Goal: Transaction & Acquisition: Purchase product/service

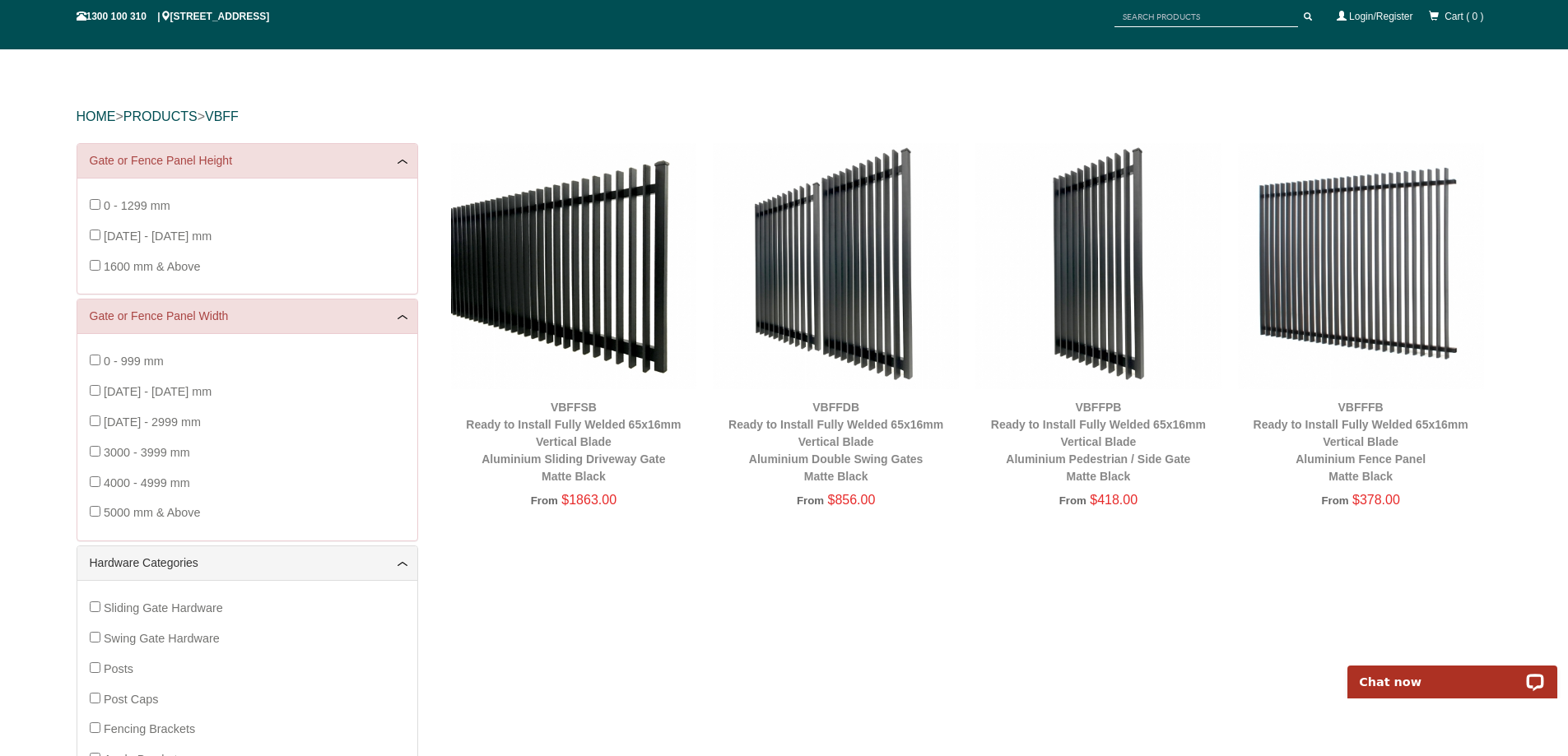
click at [191, 642] on span "Swing Gate Hardware" at bounding box center [161, 639] width 116 height 14
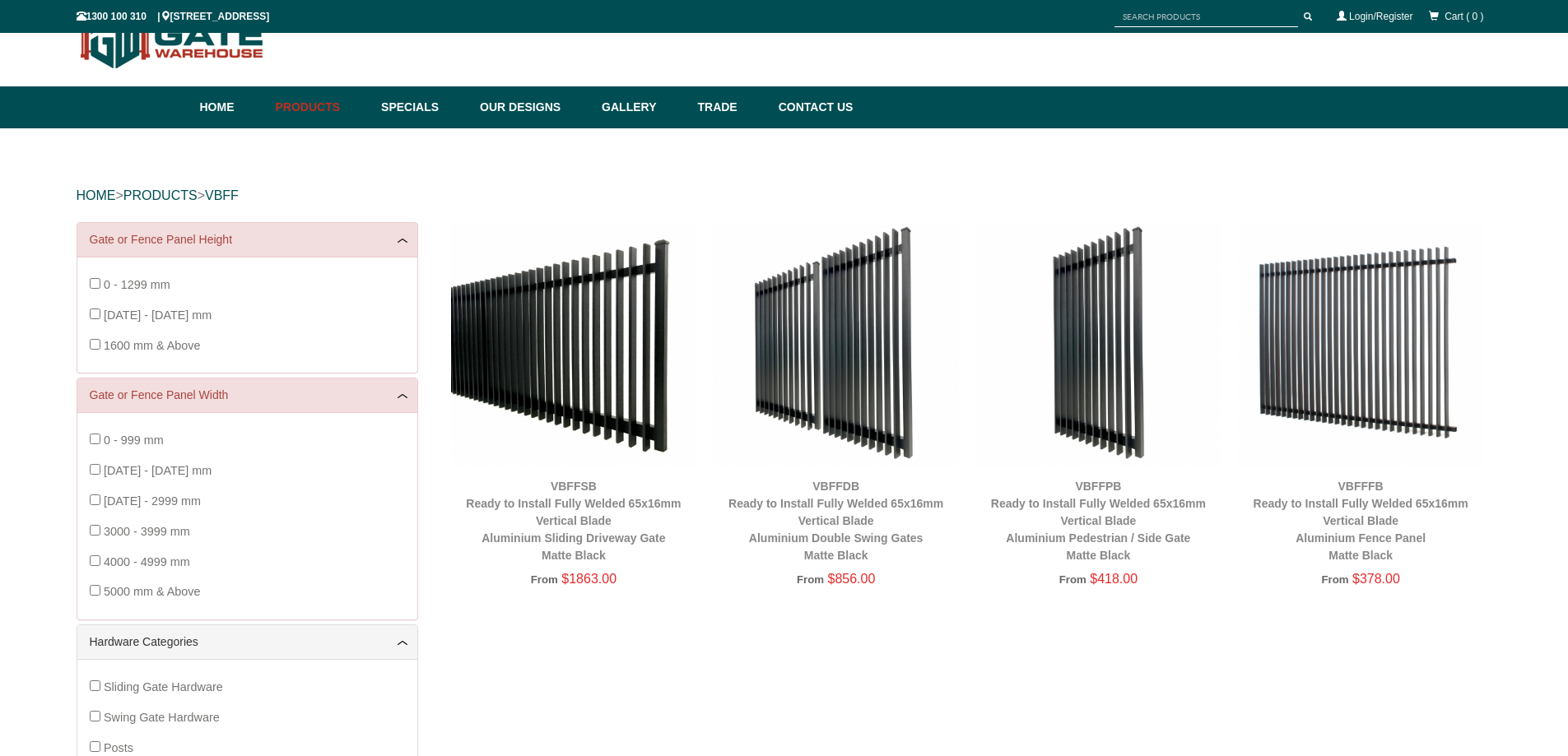
scroll to position [41, 0]
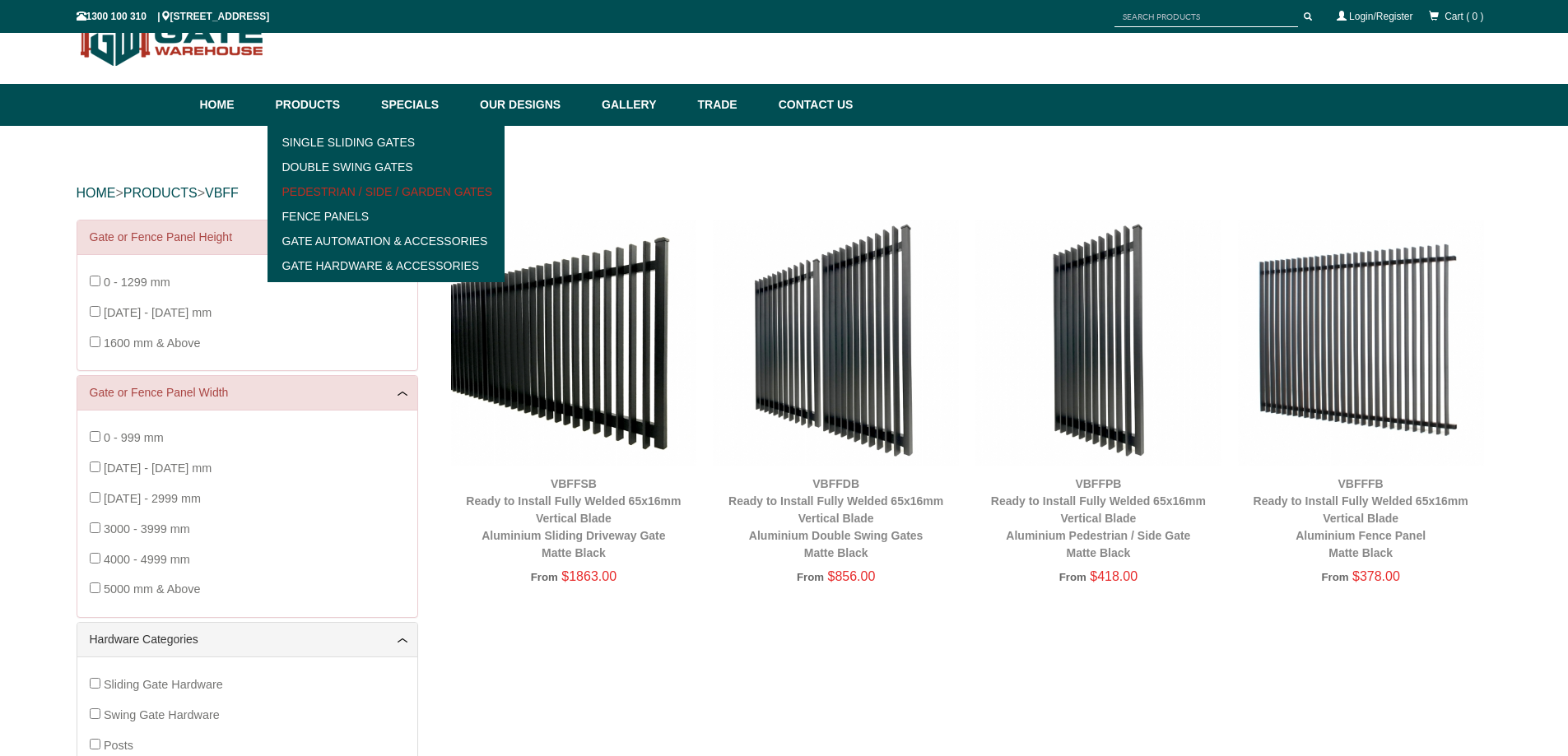
click at [314, 187] on link "Pedestrian / Side / Garden Gates" at bounding box center [387, 191] width 228 height 24
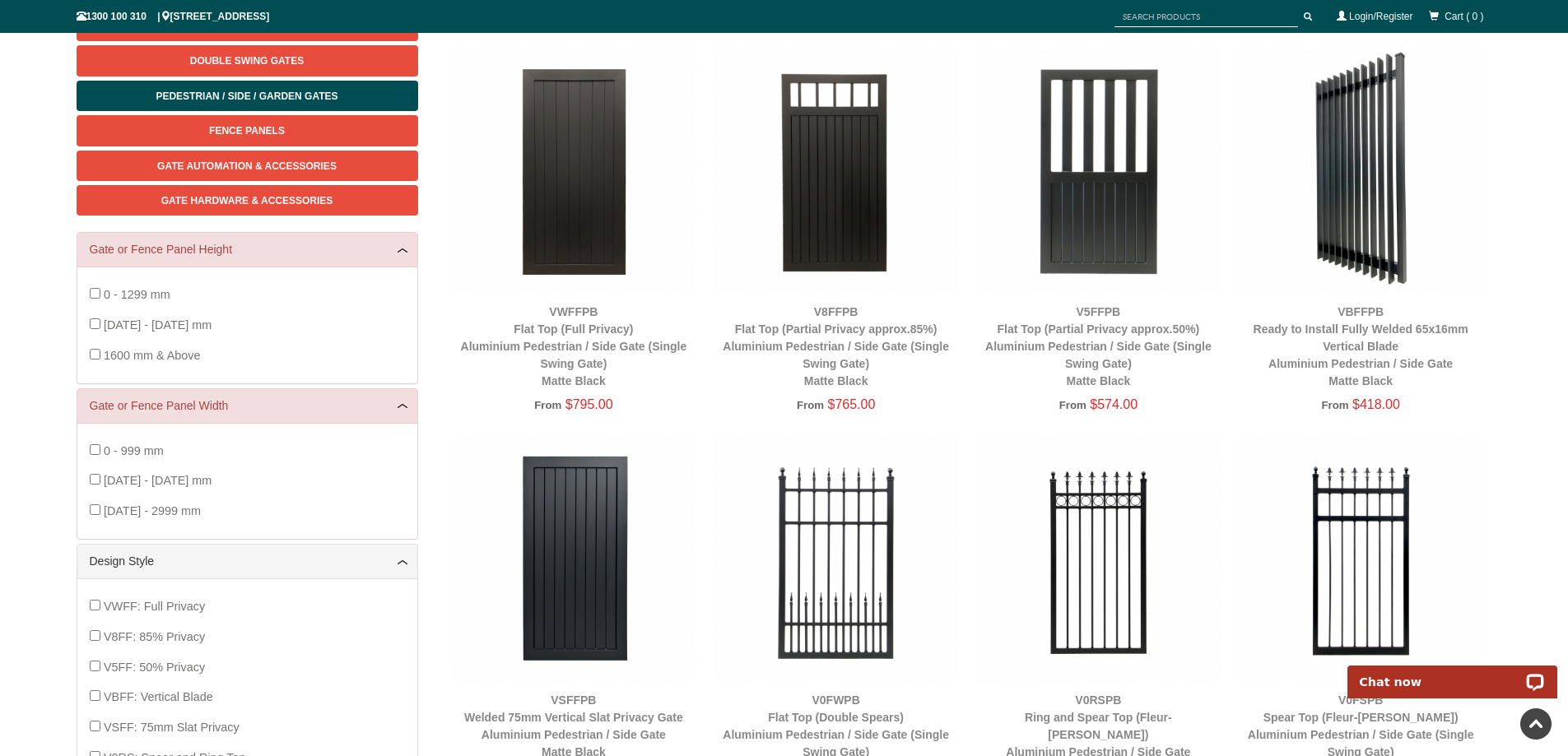
scroll to position [251, 0]
click at [1499, 290] on div "HOME > PRODUCTS > PEDESTRIAN / SIDE / GARDEN GATES Single Sliding Gates Double …" at bounding box center [784, 593] width 1568 height 1354
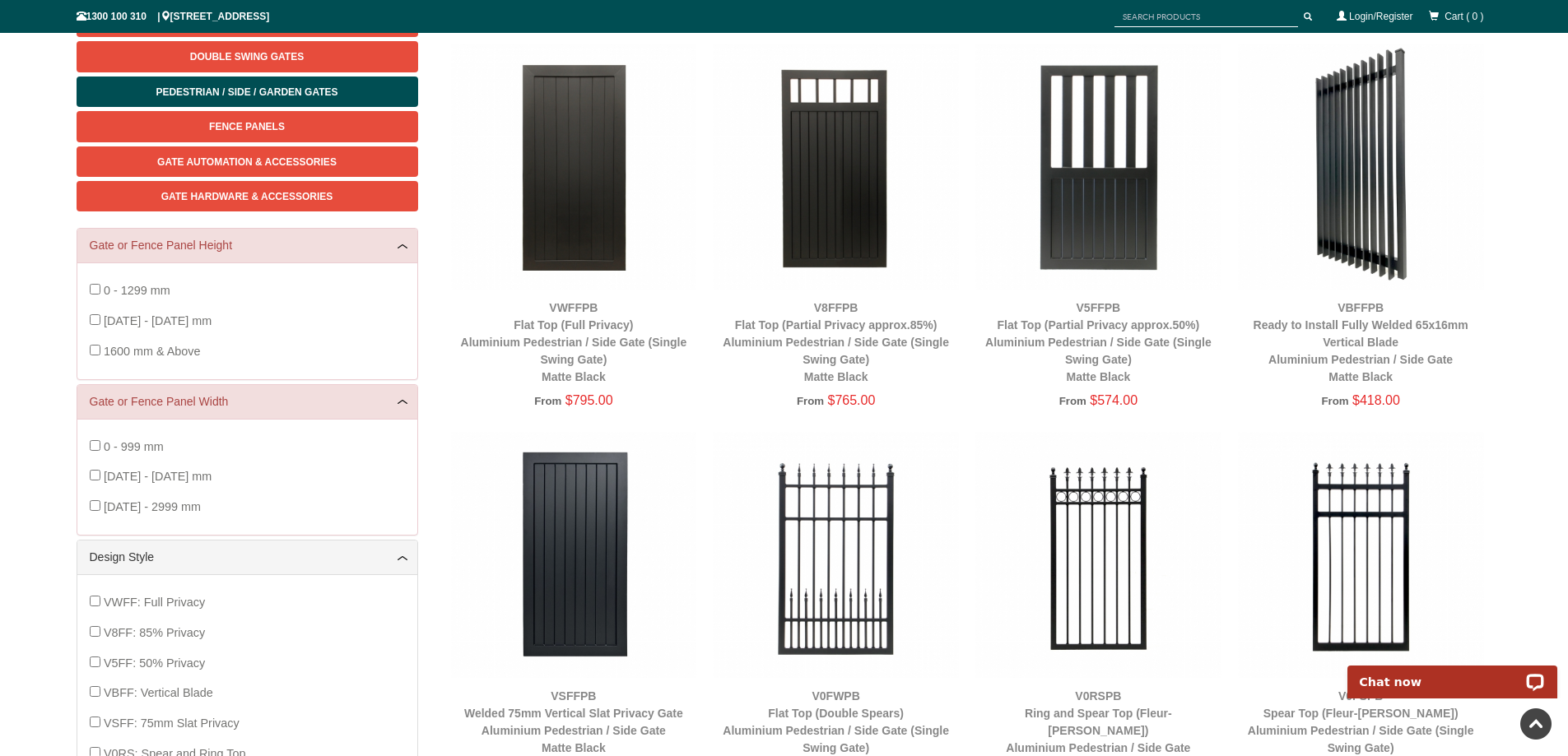
scroll to position [183, 0]
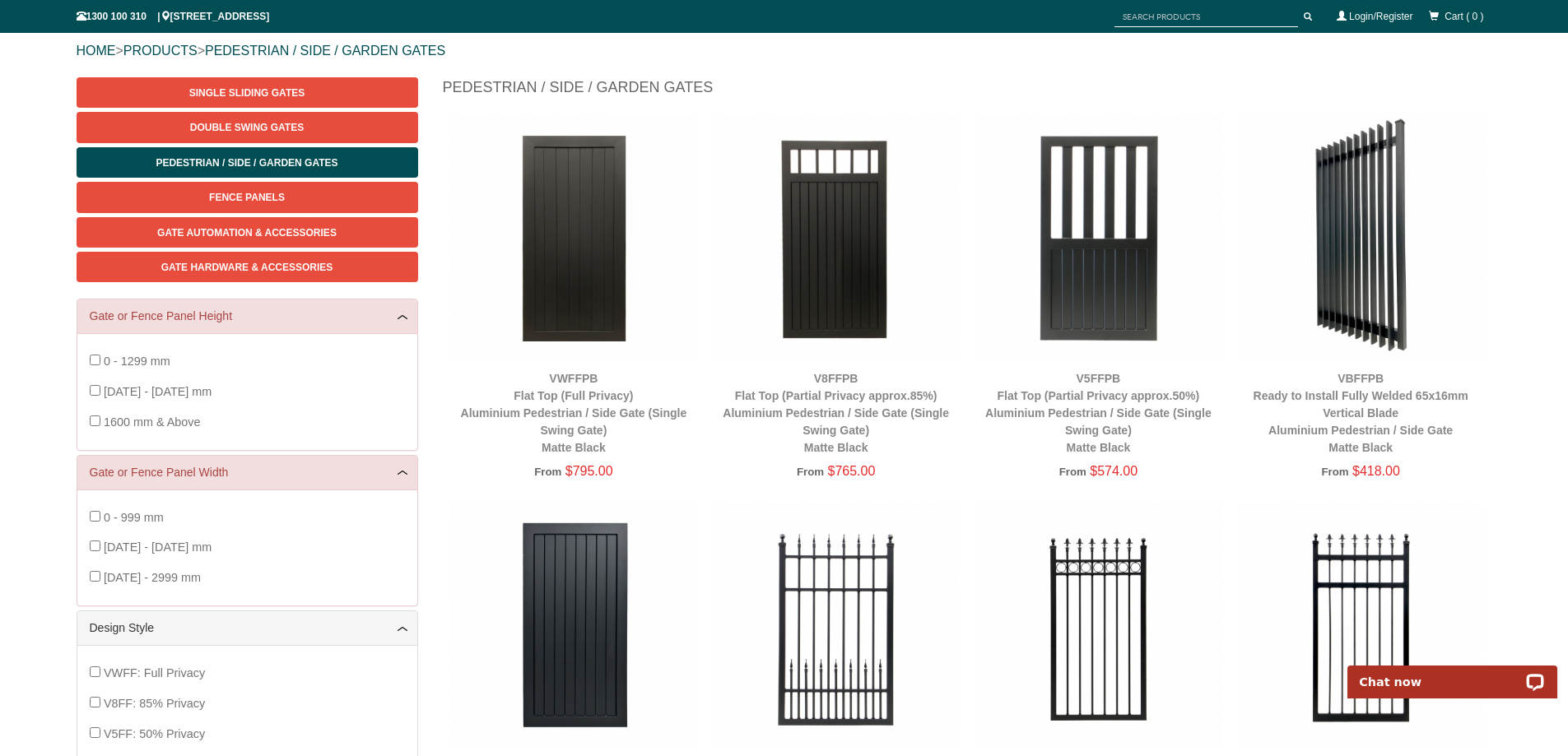
click at [847, 283] on img at bounding box center [836, 237] width 247 height 246
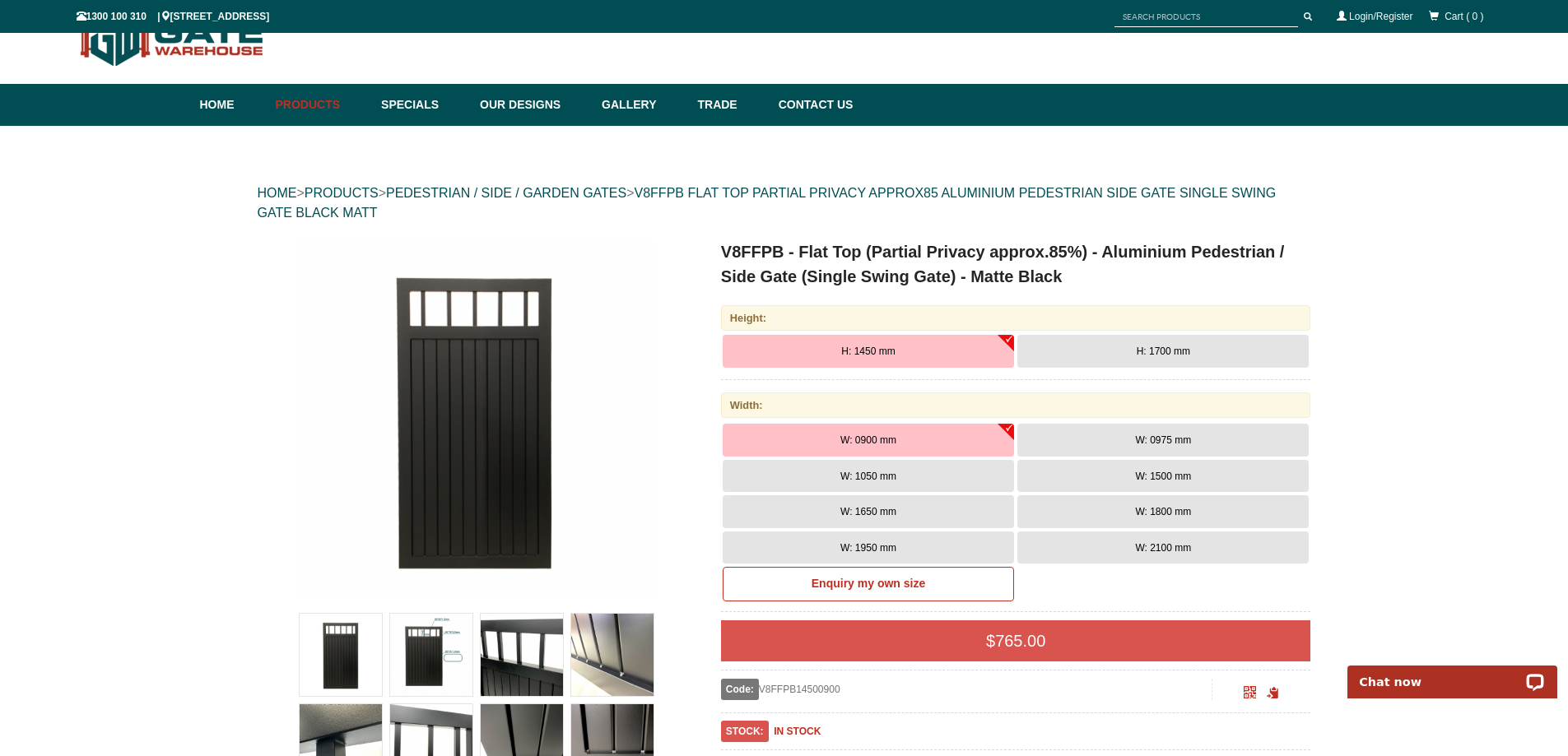
click at [1033, 558] on button "W: 2100 mm" at bounding box center [1163, 548] width 291 height 33
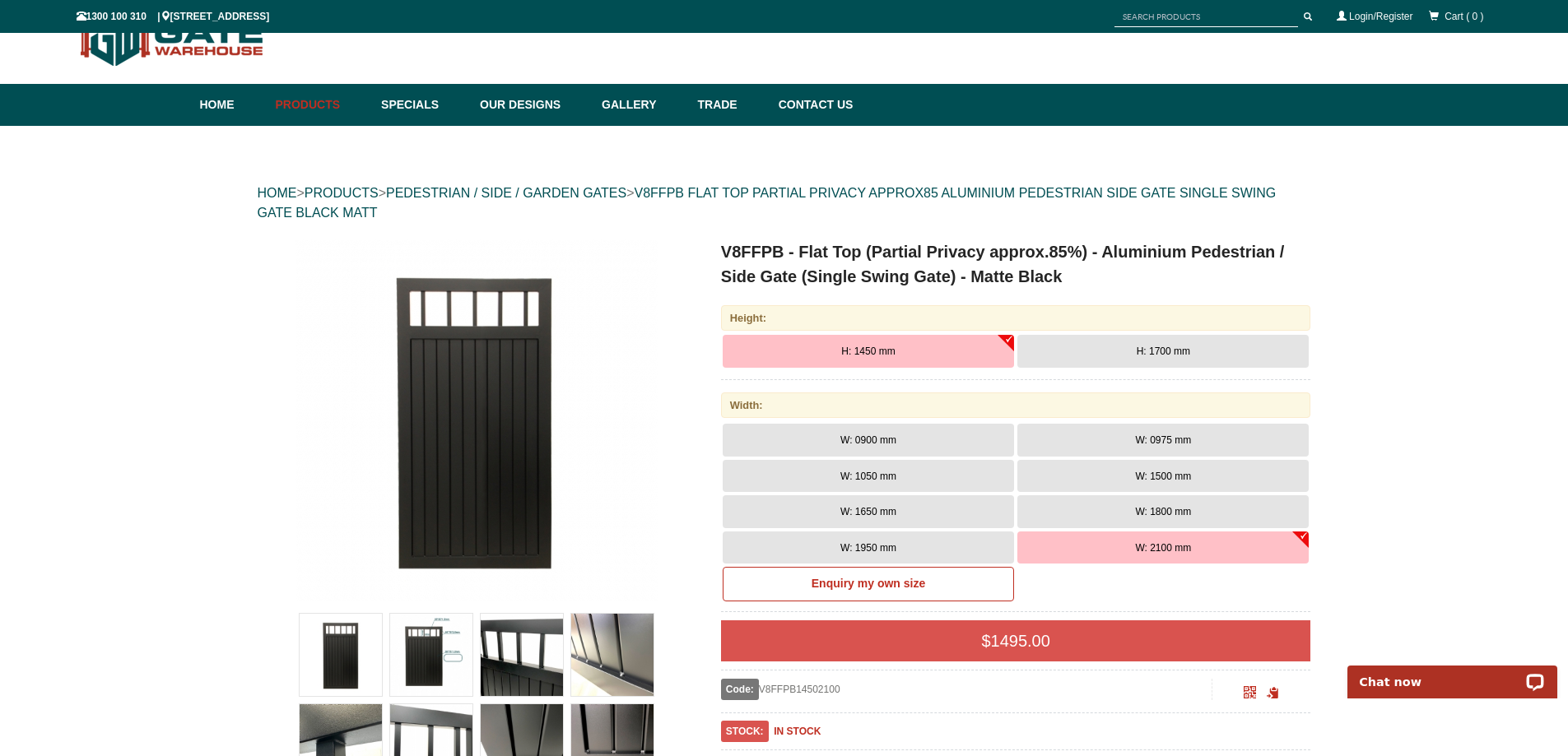
click at [461, 661] on img at bounding box center [431, 655] width 82 height 82
